Goal: Task Accomplishment & Management: Manage account settings

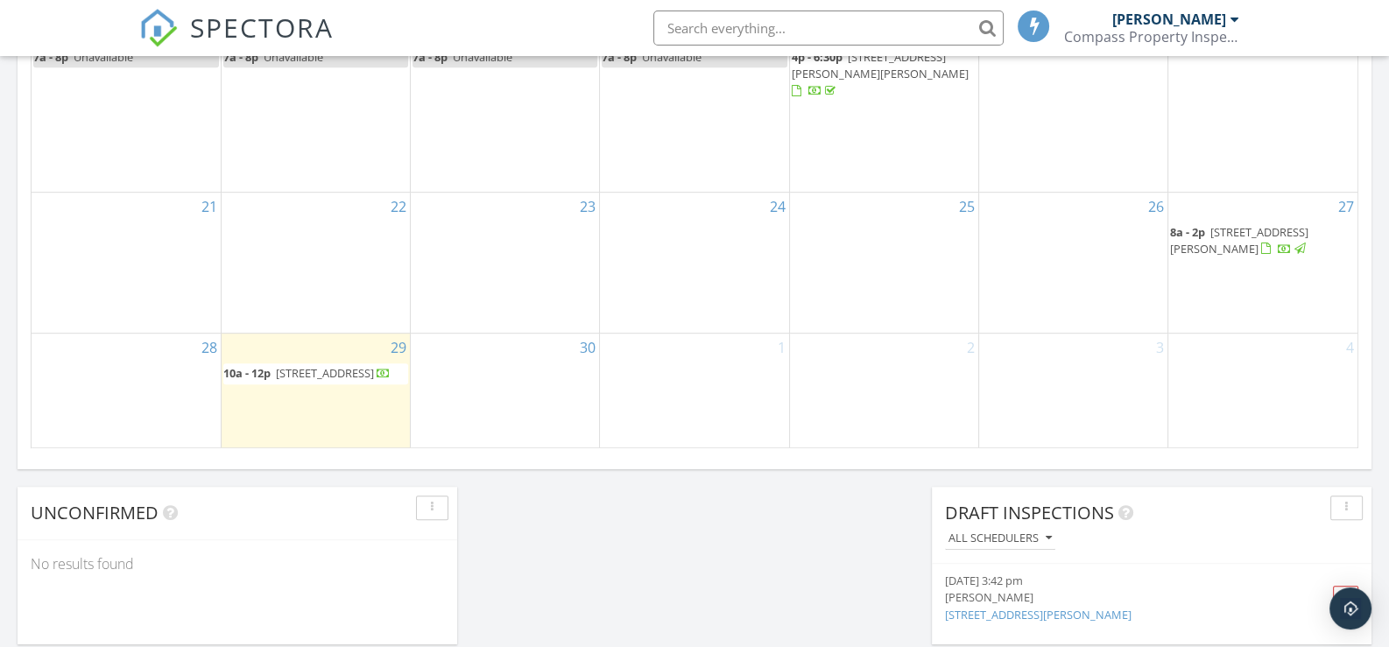
scroll to position [1227, 0]
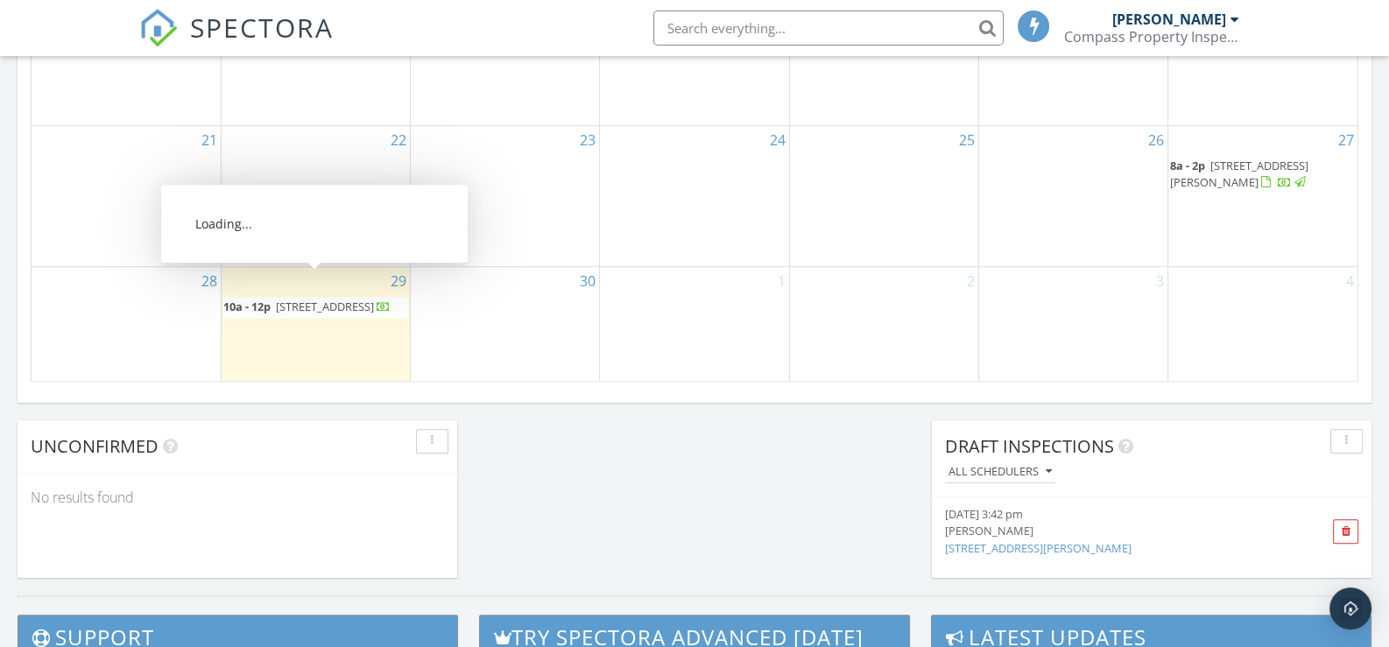
click at [284, 299] on span "[STREET_ADDRESS]" at bounding box center [325, 307] width 98 height 16
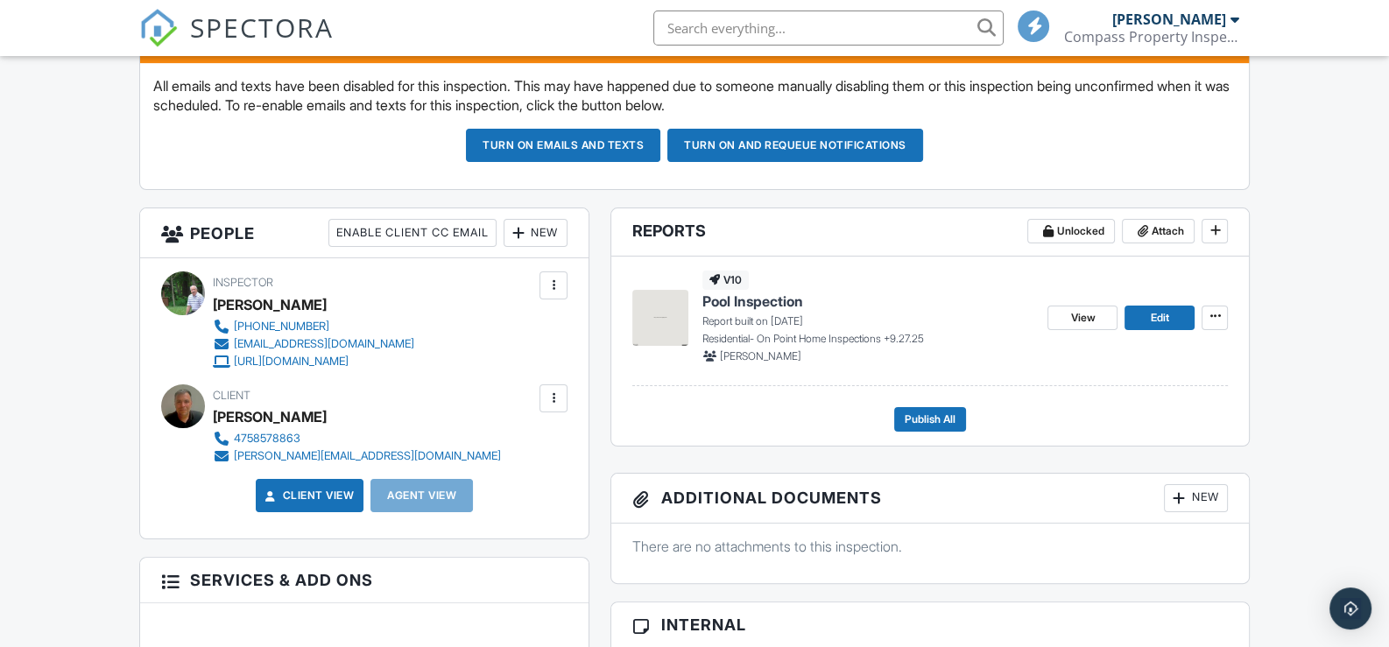
scroll to position [526, 0]
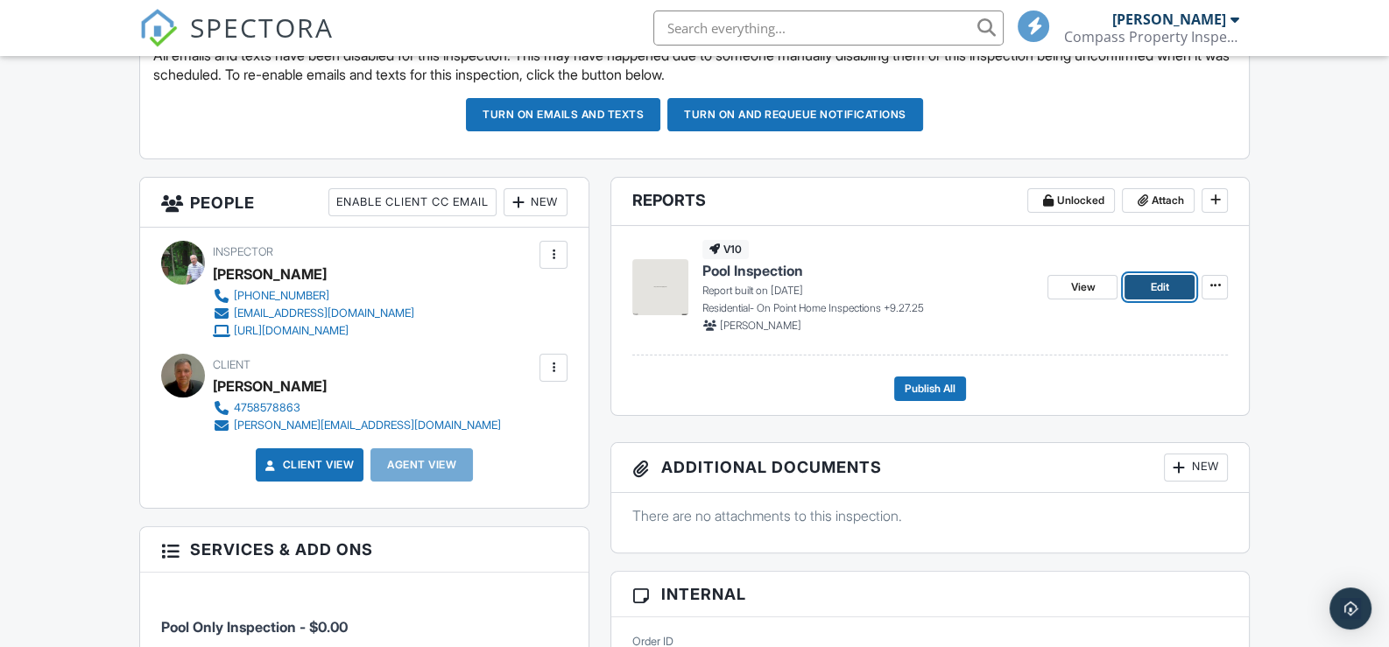
click at [1158, 280] on span "Edit" at bounding box center [1160, 288] width 18 height 18
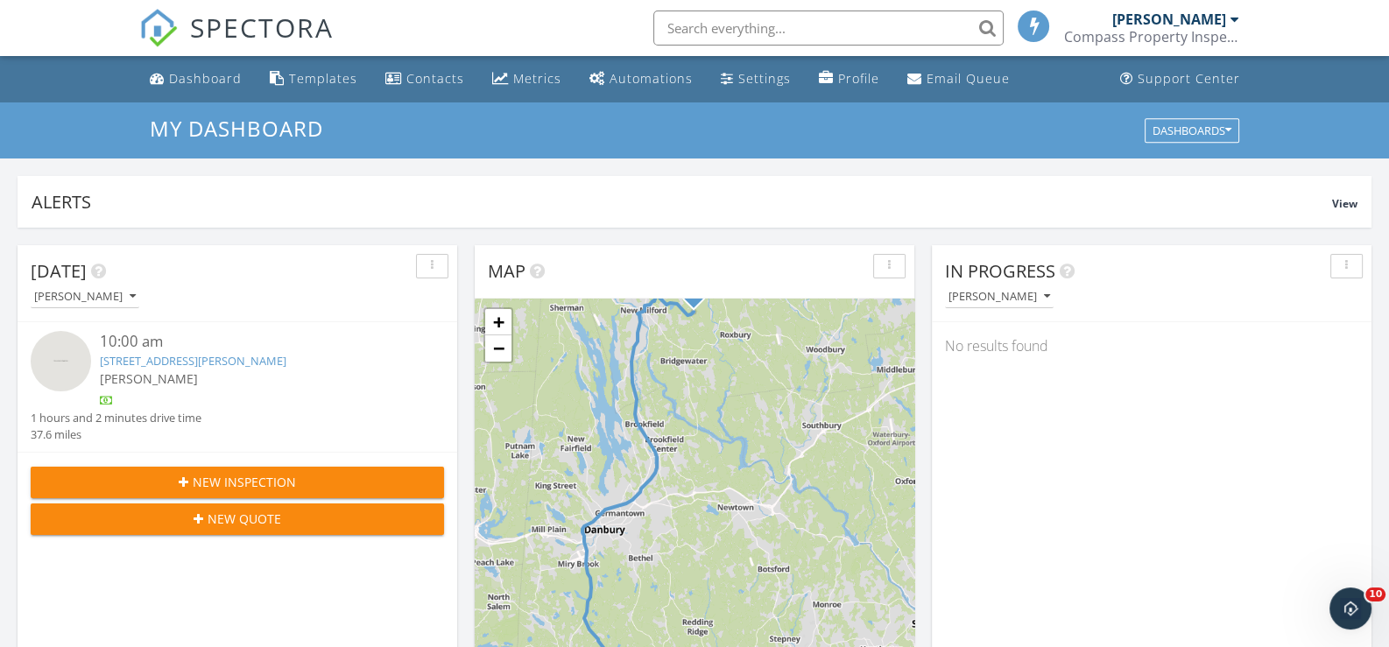
click at [1234, 12] on div at bounding box center [1234, 19] width 9 height 14
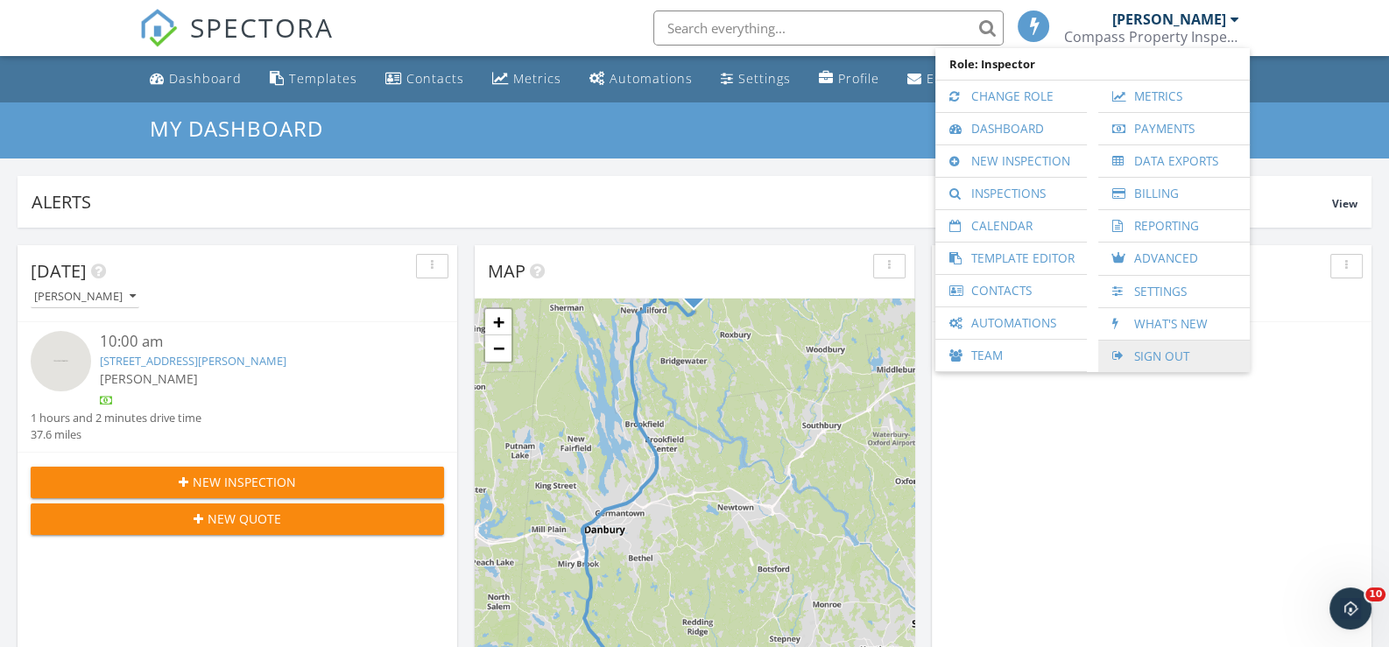
click at [1167, 350] on link "Sign Out" at bounding box center [1174, 357] width 134 height 32
